Goal: Register for event/course

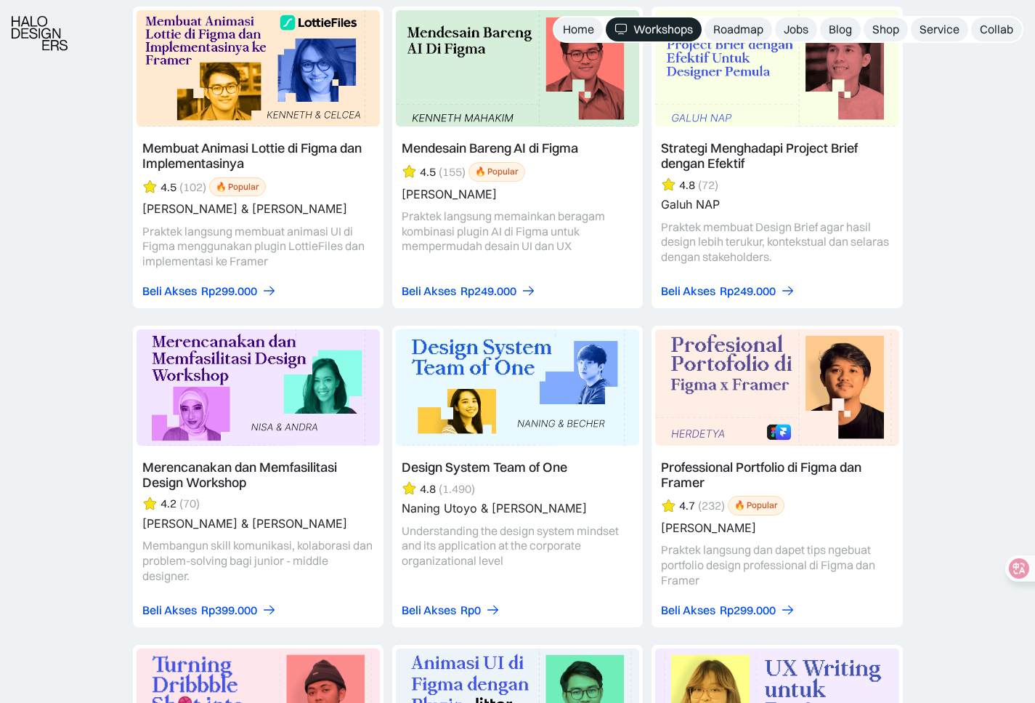
scroll to position [4349, 0]
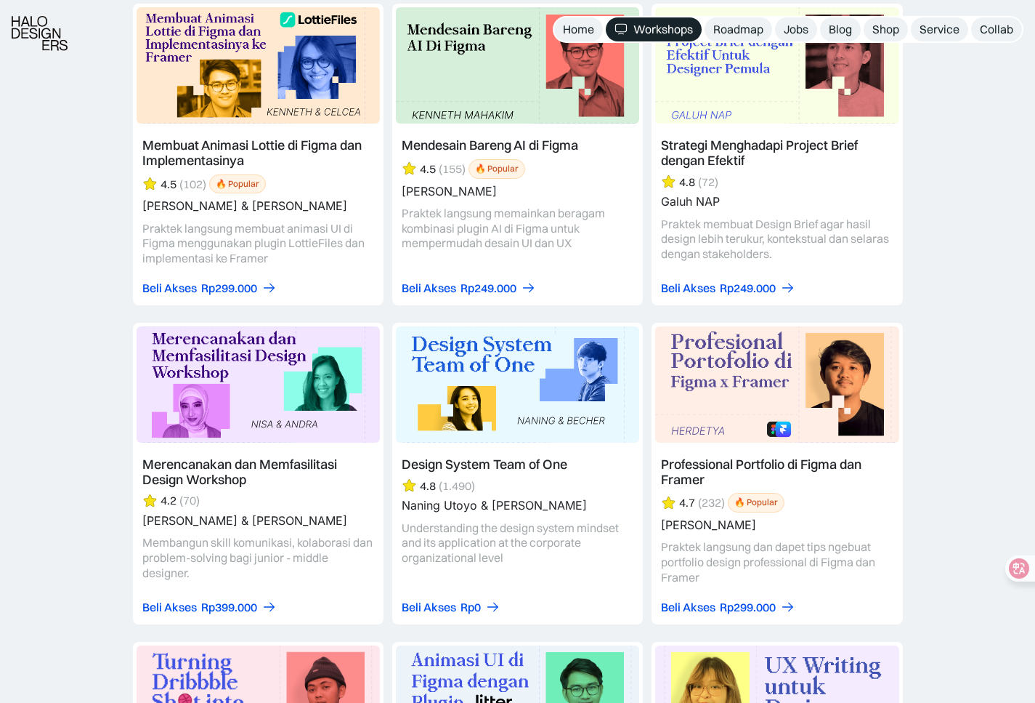
click at [501, 454] on link at bounding box center [517, 474] width 251 height 302
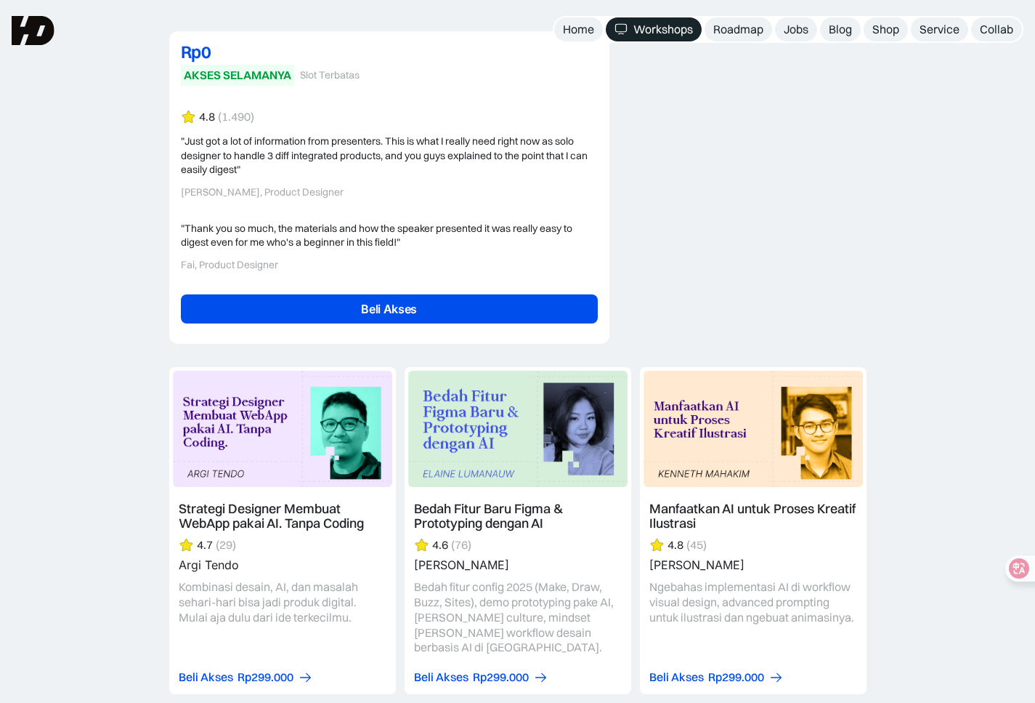
scroll to position [3515, 0]
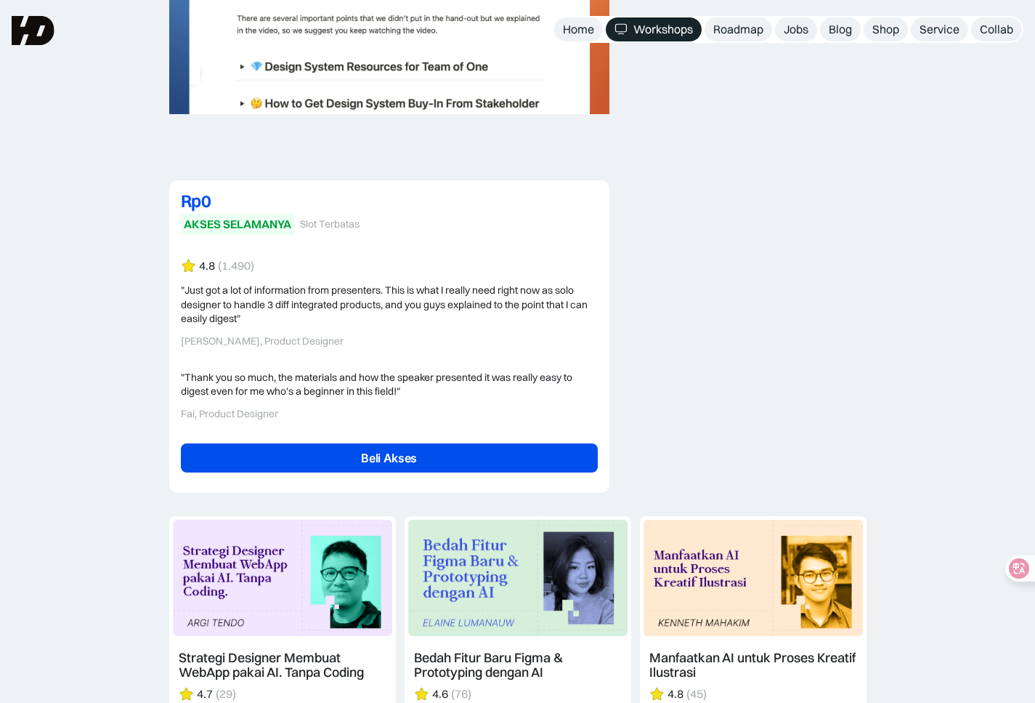
click at [513, 448] on link "Beli Akses" at bounding box center [389, 457] width 417 height 29
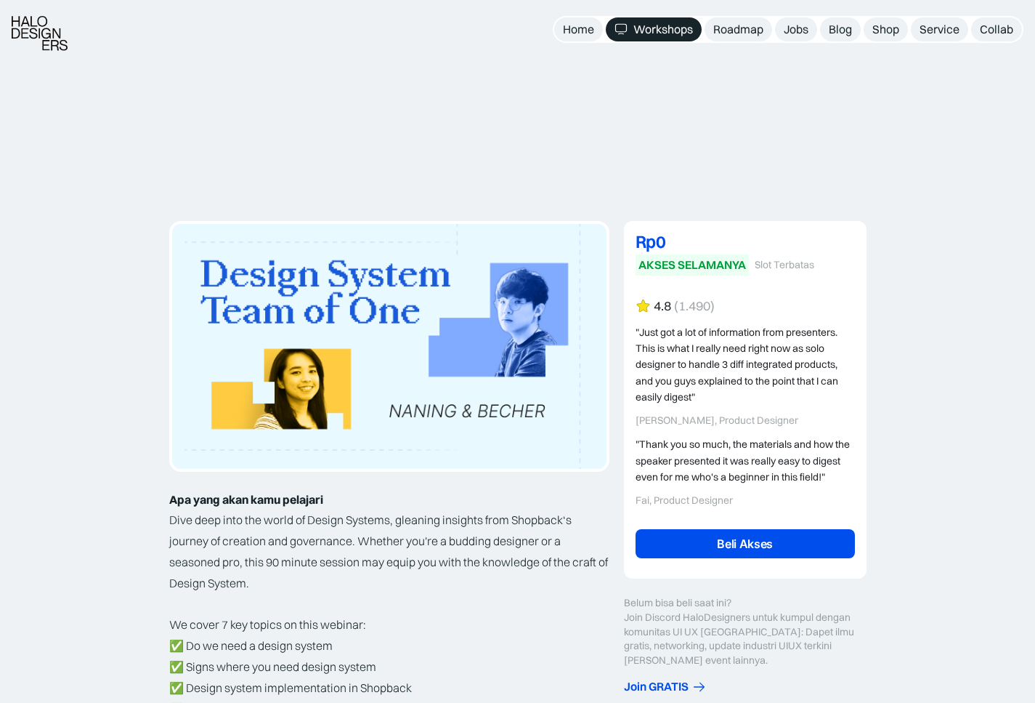
scroll to position [3515, 0]
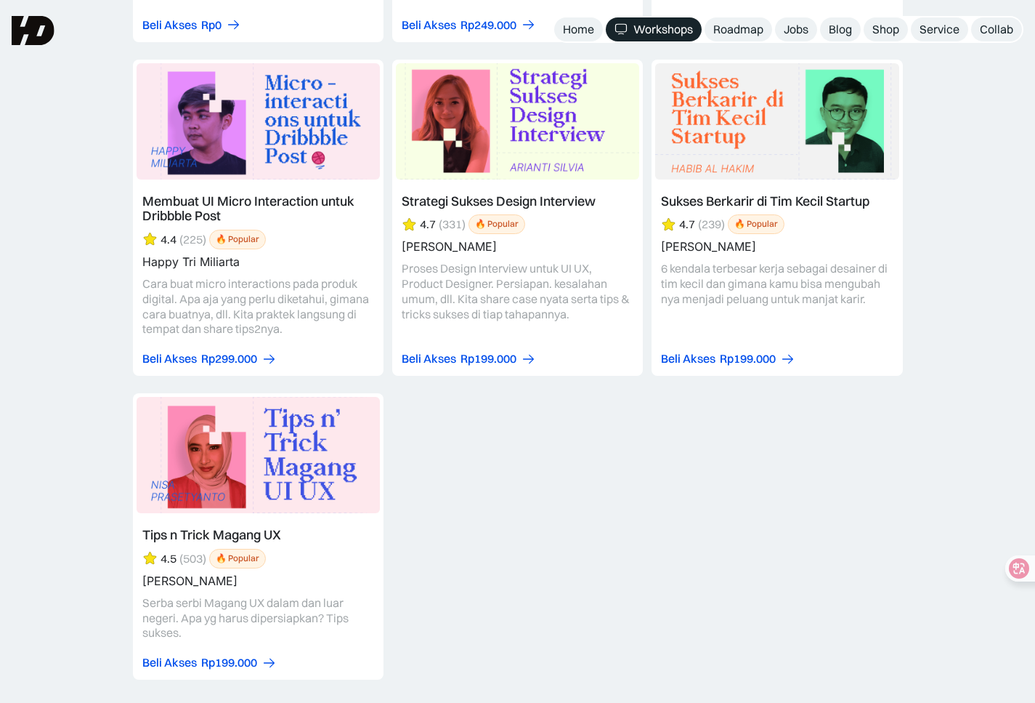
scroll to position [6211, 0]
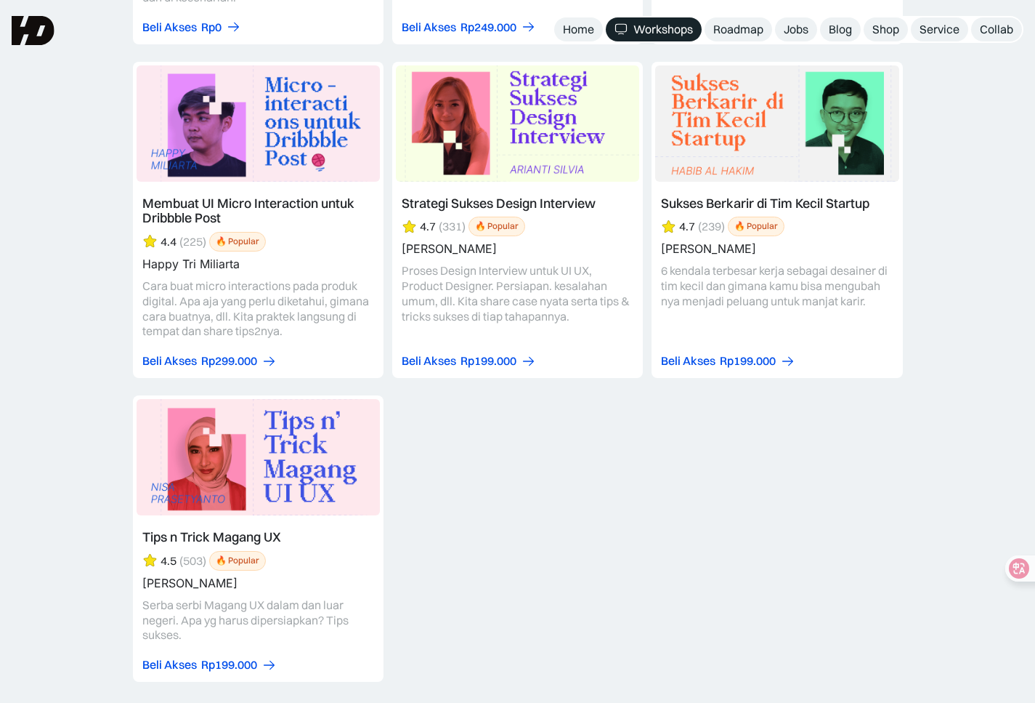
click at [744, 293] on link at bounding box center [777, 220] width 251 height 317
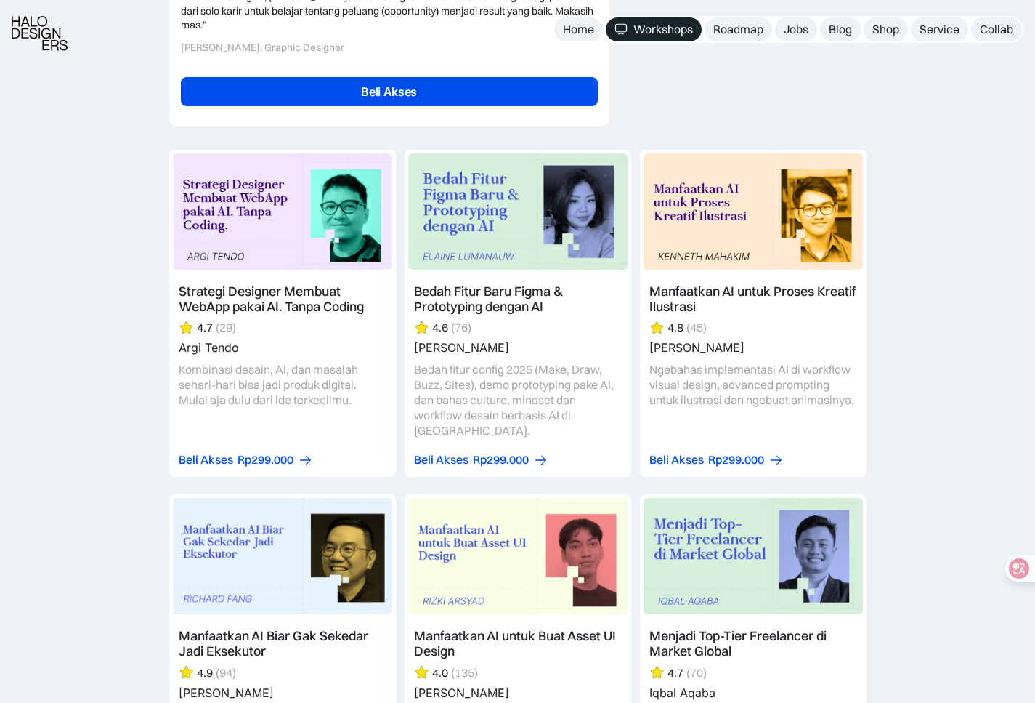
scroll to position [3775, 0]
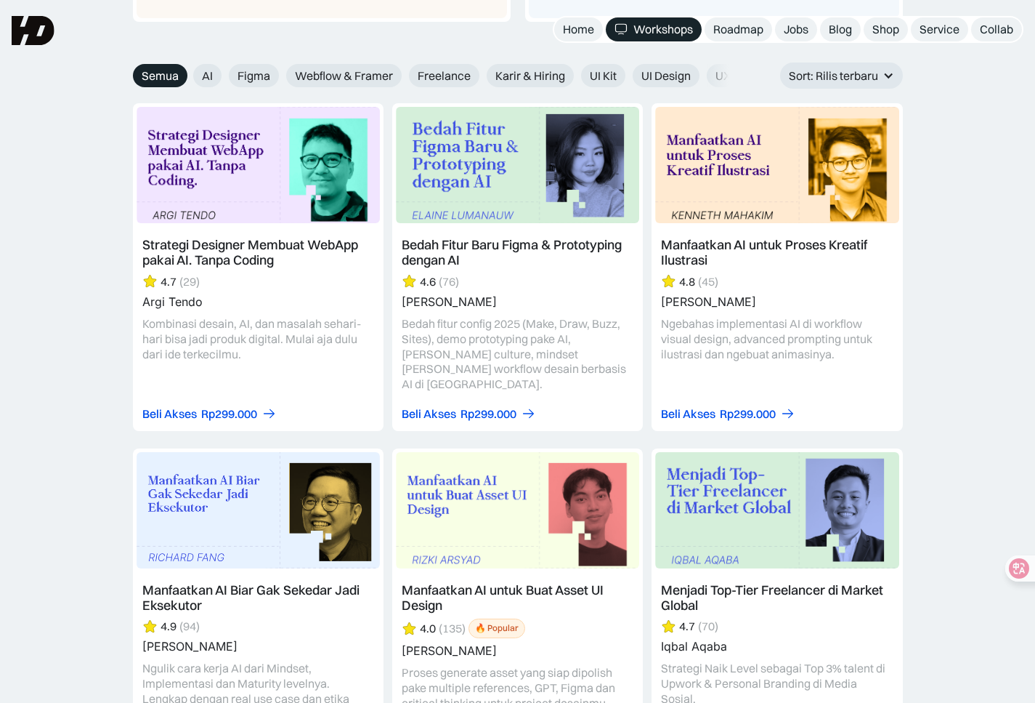
scroll to position [1969, 0]
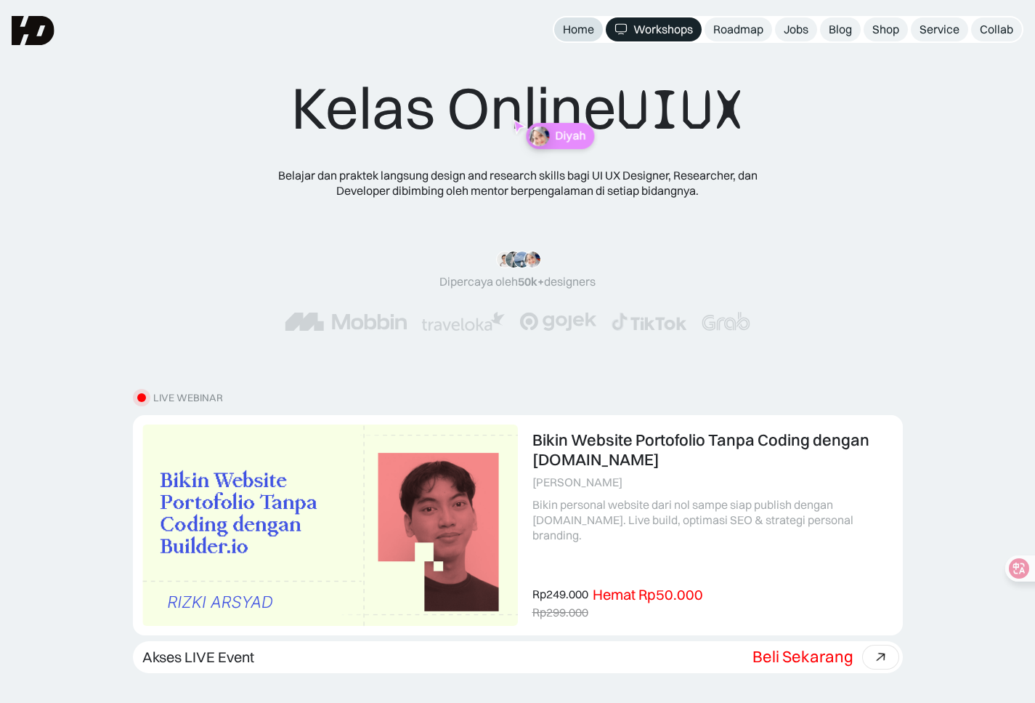
click at [589, 25] on div "Home" at bounding box center [578, 29] width 31 height 15
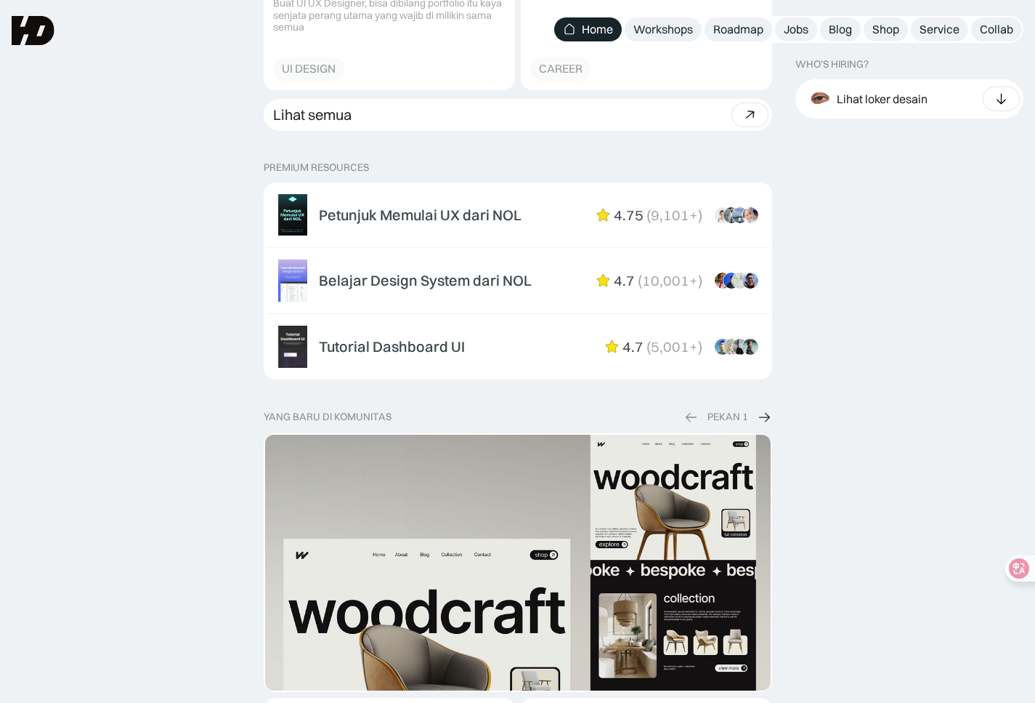
scroll to position [2563, 0]
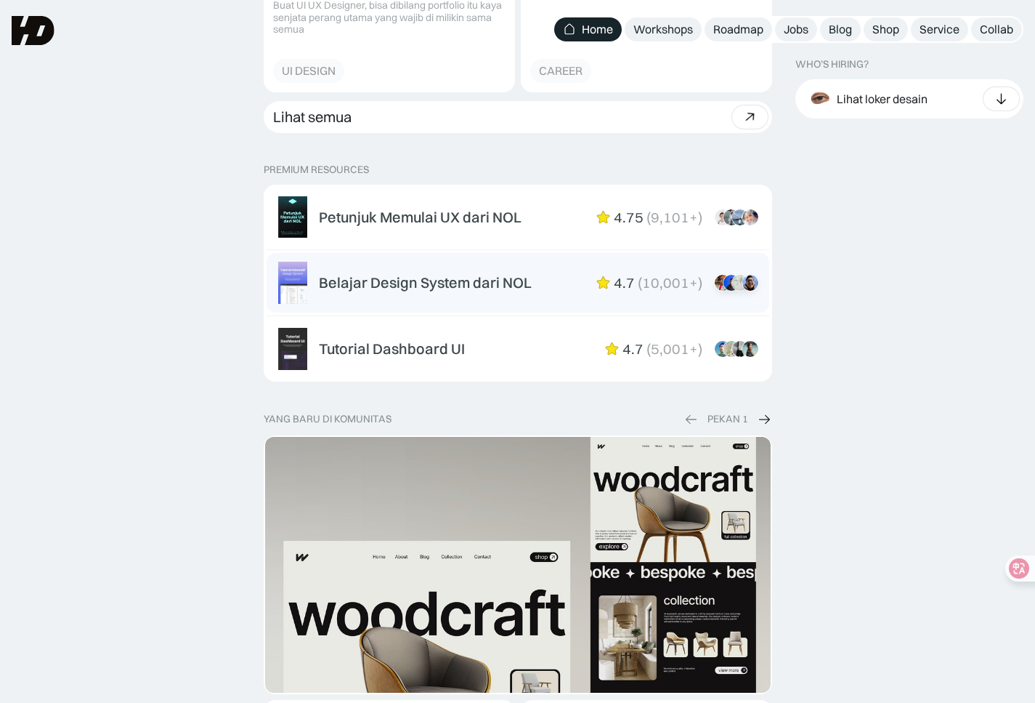
click at [381, 272] on div "Belajar Design System dari NOL 4.7 ( 10,001+ ) “Aku suka interactive tutorial g…" at bounding box center [518, 283] width 480 height 42
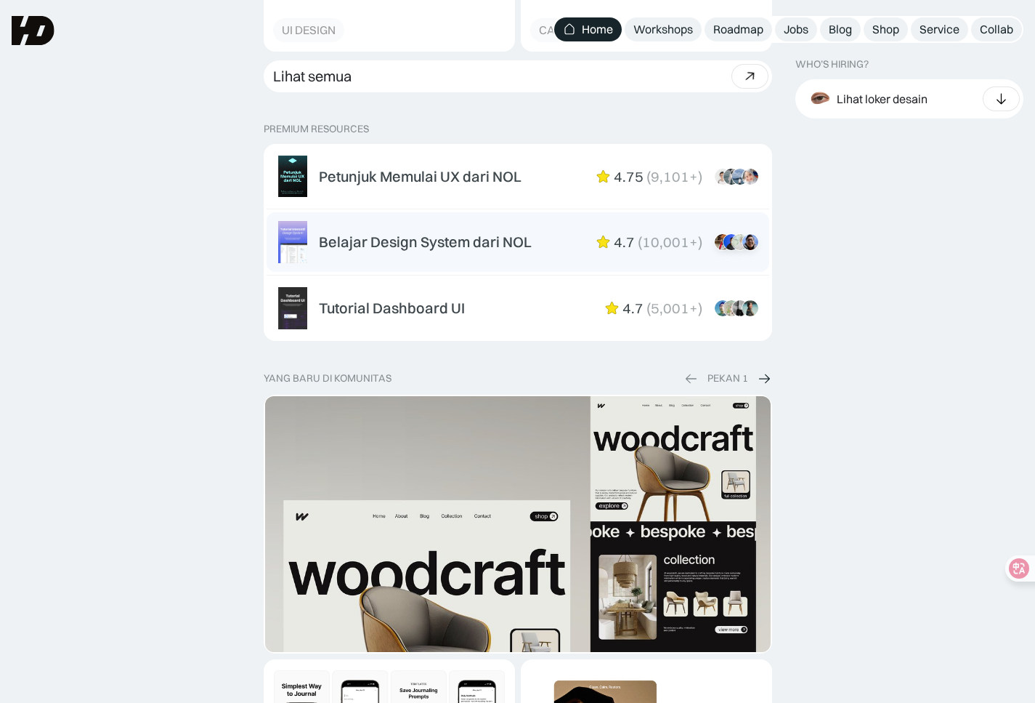
scroll to position [2566, 0]
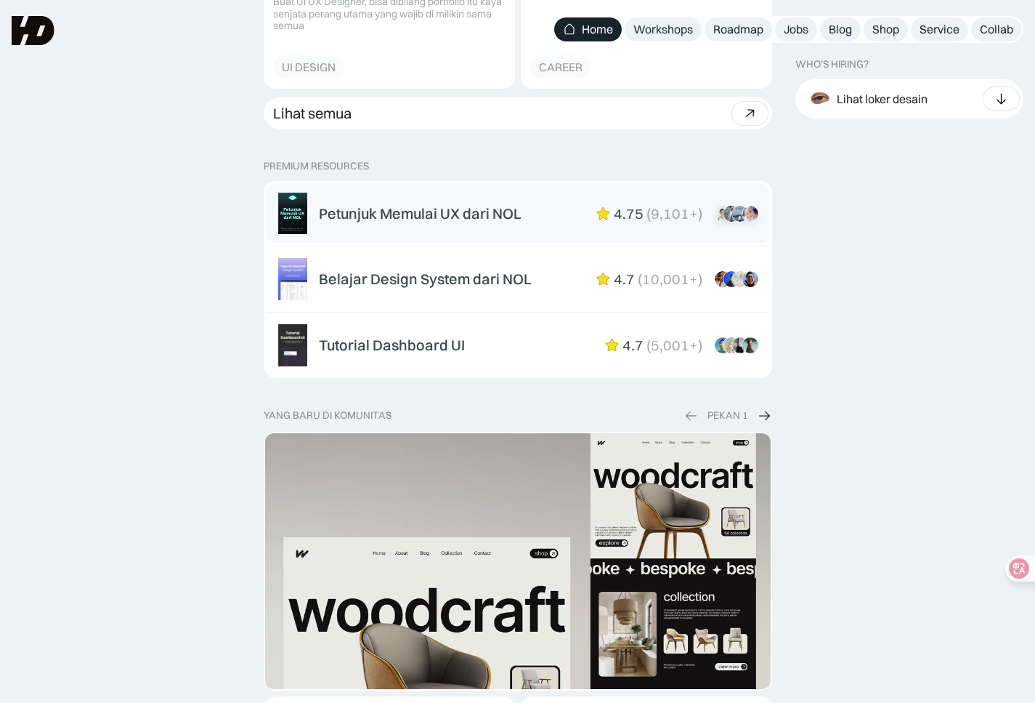
click at [451, 207] on div "Petunjuk Memulai UX dari NOL" at bounding box center [420, 213] width 203 height 17
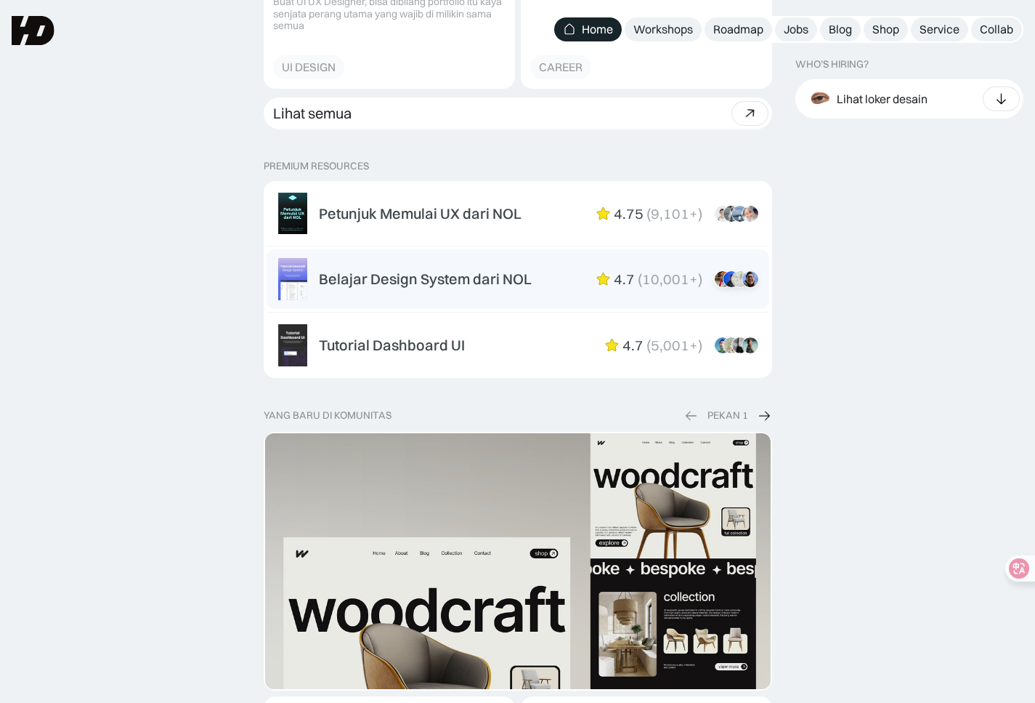
click at [464, 280] on div "Belajar Design System dari NOL" at bounding box center [425, 278] width 213 height 17
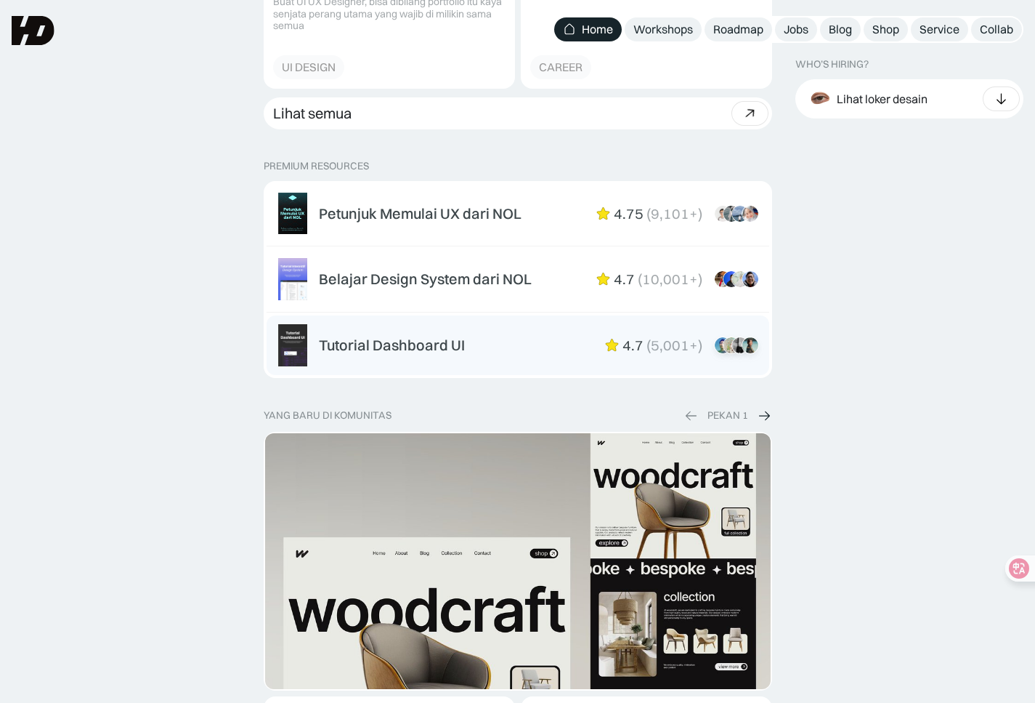
click at [470, 349] on div "Tutorial Dashboard UI 4.7 ( 5,001+ ) “Dikasih step-by-step dan keterangan yang …" at bounding box center [538, 344] width 439 height 17
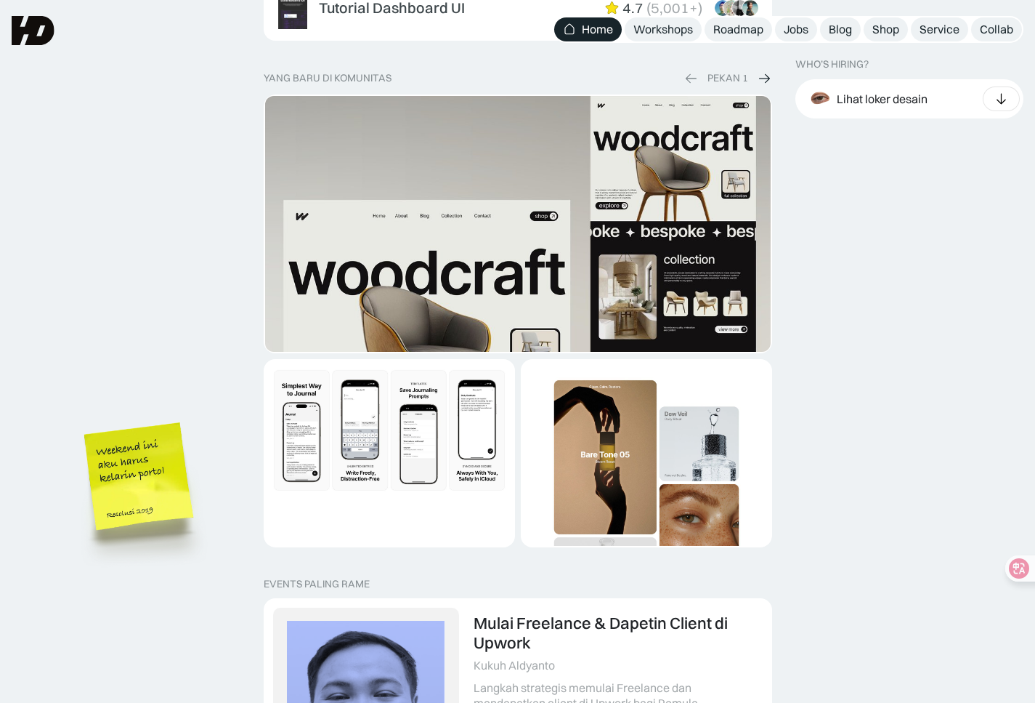
scroll to position [2864, 0]
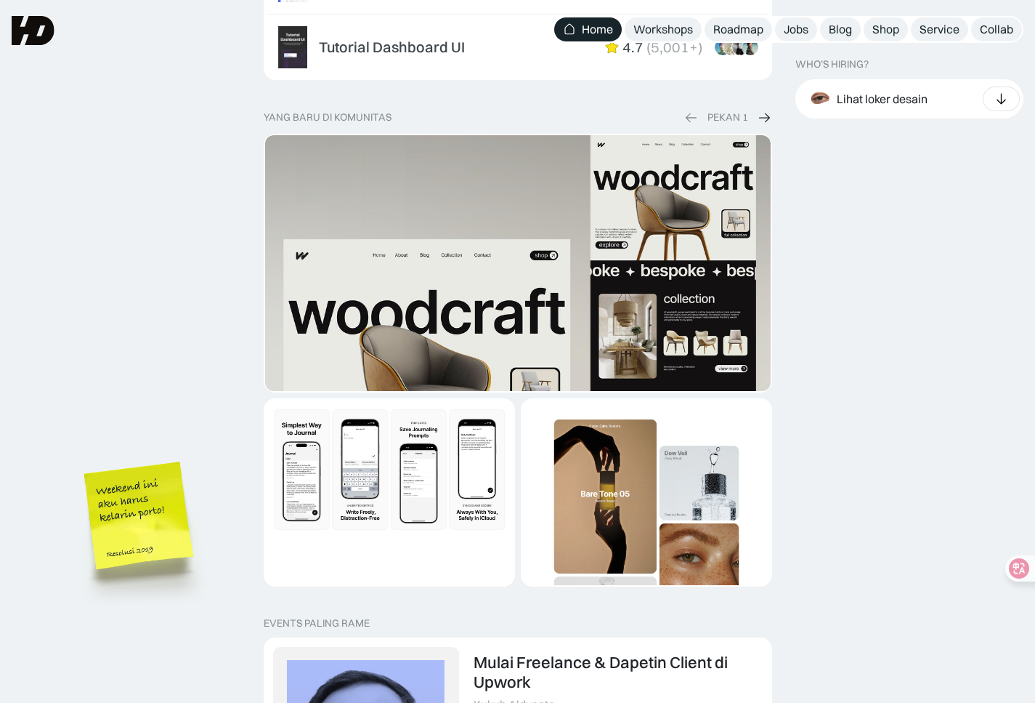
click at [392, 210] on img "1 of 2" at bounding box center [518, 413] width 506 height 556
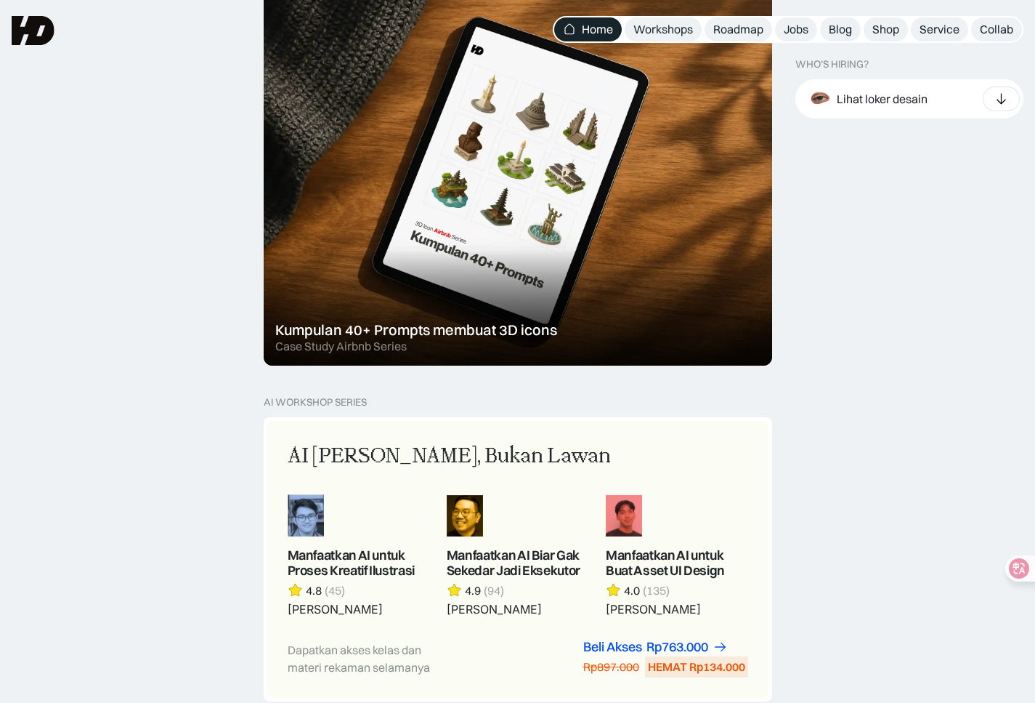
scroll to position [1184, 0]
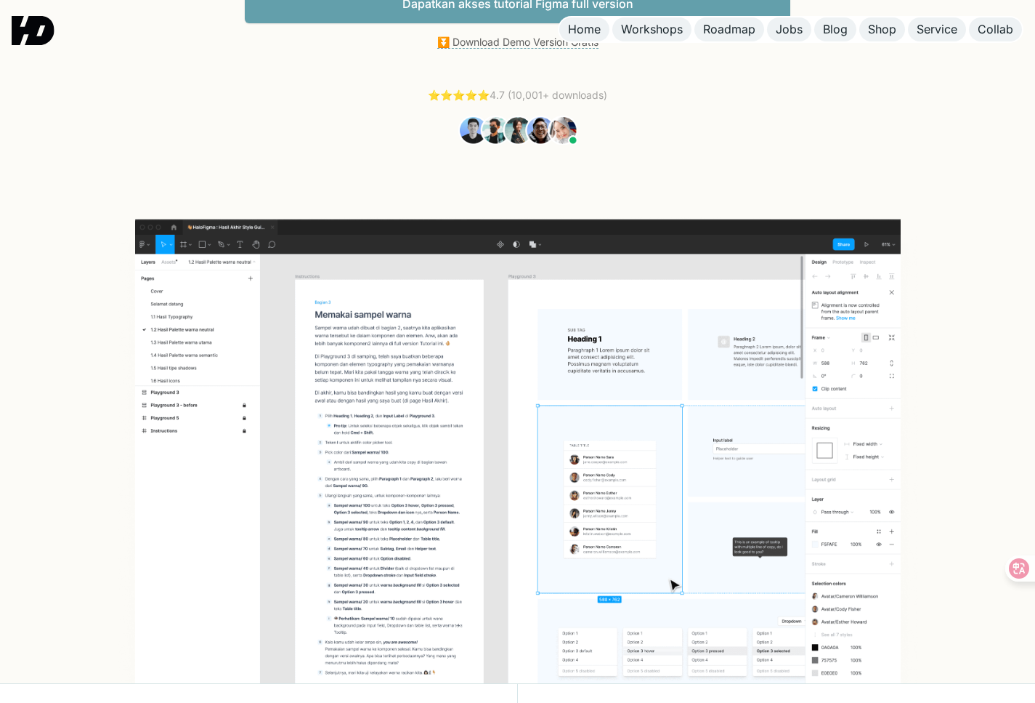
scroll to position [280, 0]
